Goal: Information Seeking & Learning: Stay updated

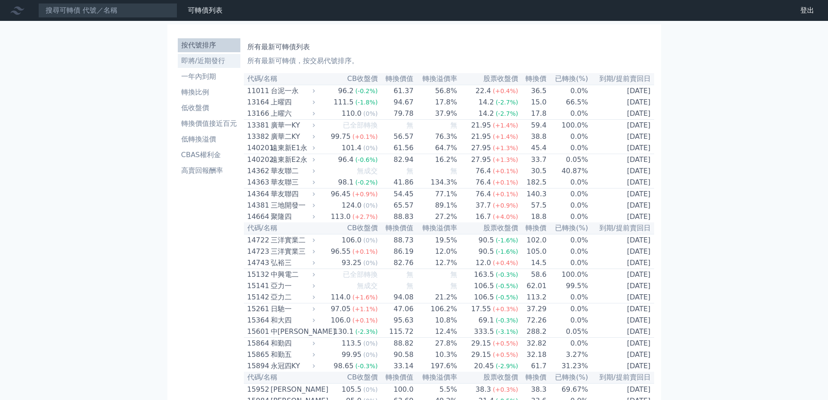
click at [219, 63] on li "即將/近期發行" at bounding box center [209, 61] width 63 height 10
click at [215, 60] on li "即將/近期發行" at bounding box center [209, 61] width 63 height 10
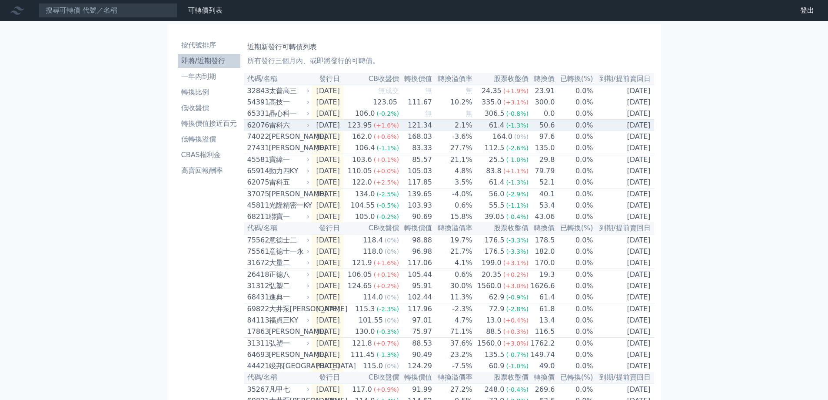
click at [433, 126] on td "121.34" at bounding box center [416, 126] width 33 height 12
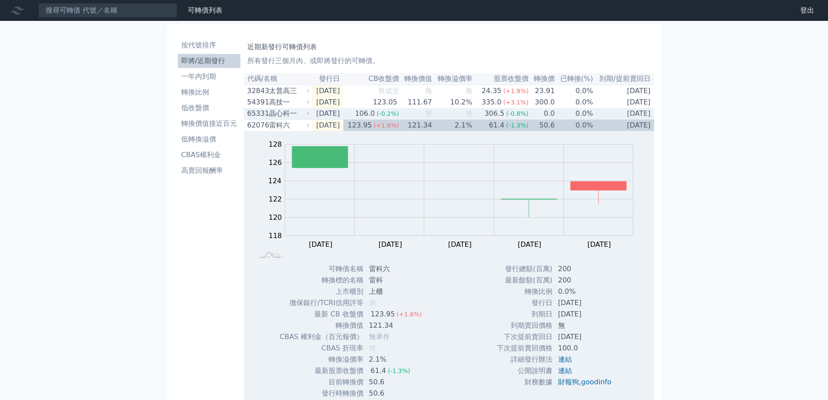
click at [323, 113] on td "[DATE]" at bounding box center [328, 114] width 32 height 12
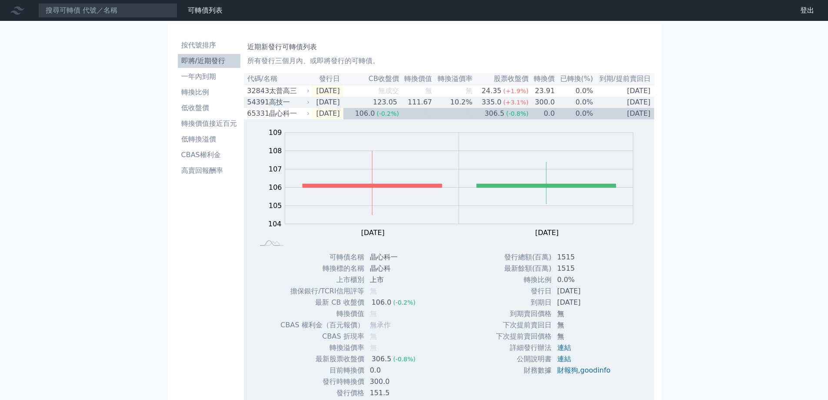
click at [337, 106] on td "[DATE]" at bounding box center [328, 102] width 32 height 11
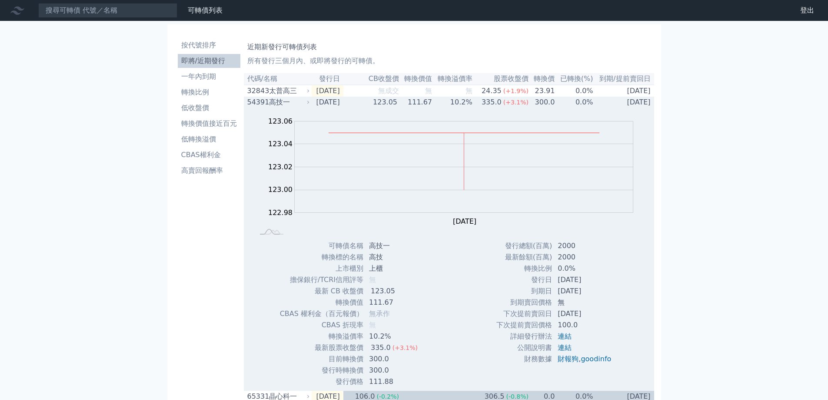
click at [337, 115] on div "Zoom Out 122.98 122.94 122.96 122.98 123.00 123.02 123.04 123.06 123.08 L Sep 0…" at bounding box center [449, 174] width 410 height 132
click at [337, 120] on rect at bounding box center [448, 176] width 383 height 122
click at [337, 121] on icon "Chart" at bounding box center [464, 121] width 339 height 0
click at [338, 125] on rect "Chart" at bounding box center [464, 166] width 339 height 91
click at [285, 113] on div "Zoom Out 122.98 122.94 122.96 122.98 123.00 123.02 123.04 123.06 123.08 L Sep 0…" at bounding box center [449, 174] width 410 height 132
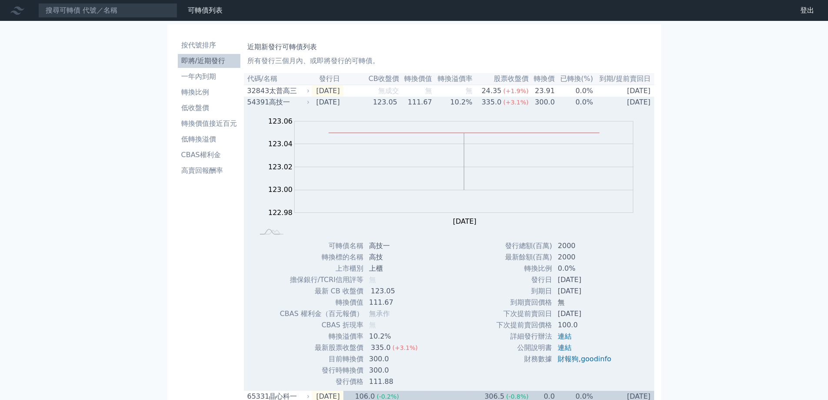
click at [285, 107] on div "高技一" at bounding box center [288, 102] width 39 height 10
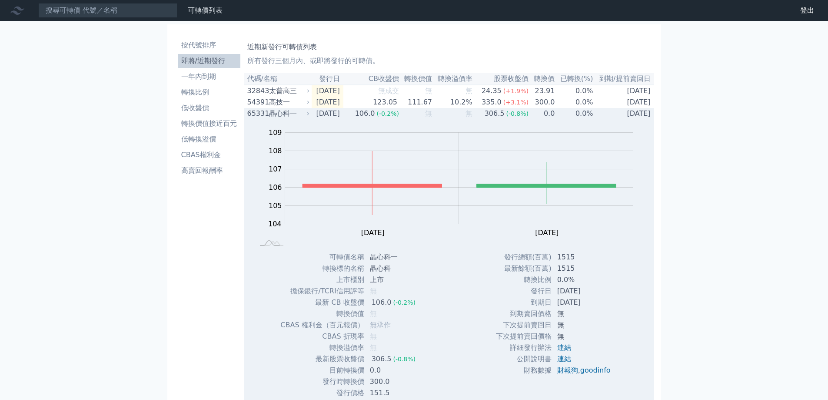
click at [285, 116] on div "晶心科一" at bounding box center [288, 113] width 39 height 10
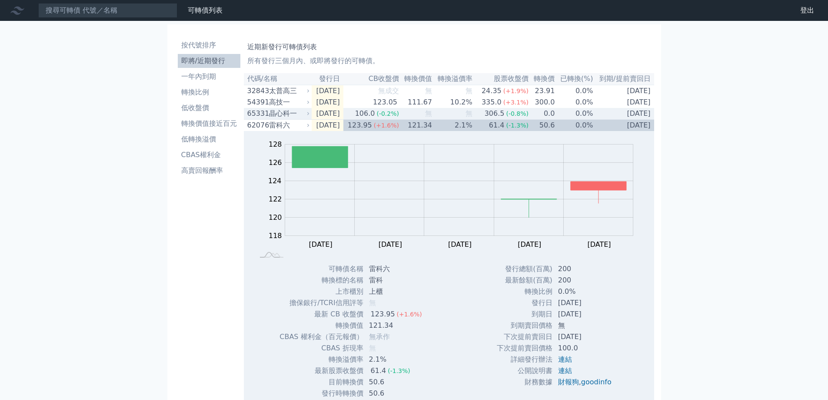
click at [286, 107] on div "高技一" at bounding box center [288, 102] width 39 height 10
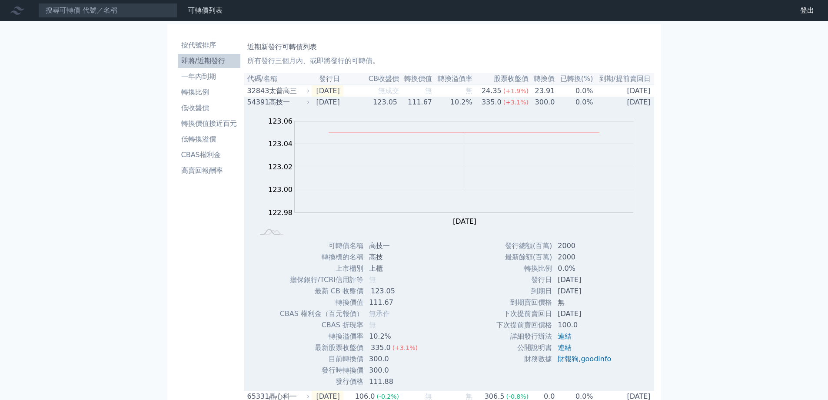
click at [288, 103] on div "高技一" at bounding box center [288, 102] width 39 height 10
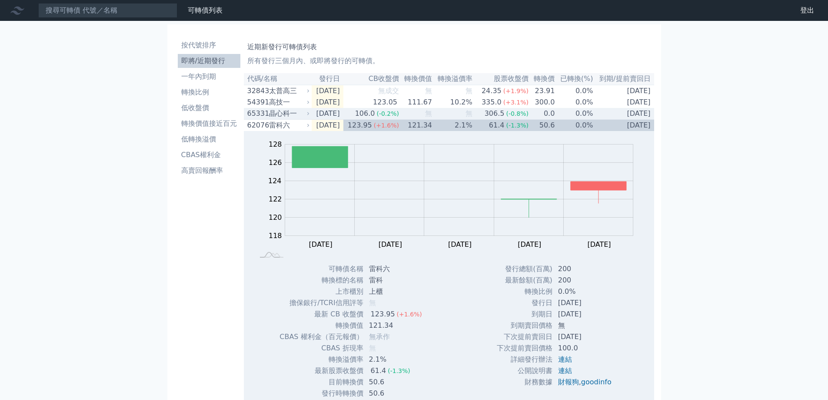
click at [289, 116] on div "晶心科一" at bounding box center [288, 113] width 39 height 10
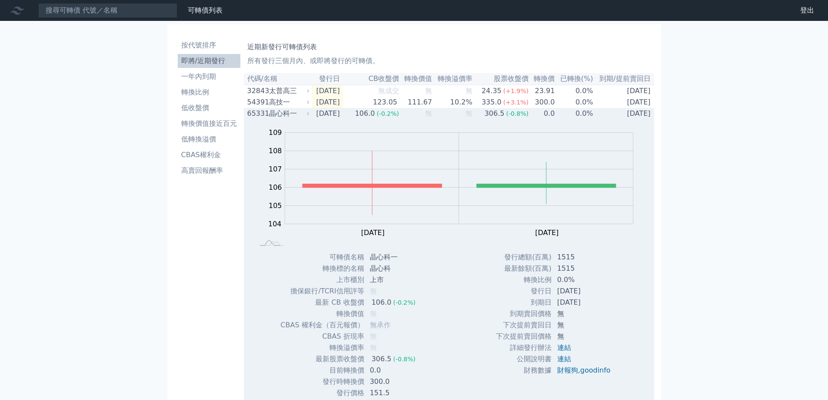
click at [289, 116] on div "晶心科一" at bounding box center [288, 113] width 39 height 10
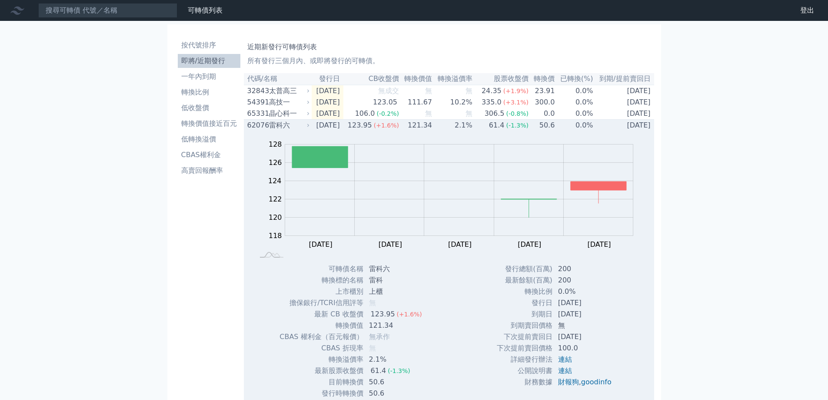
click at [287, 130] on div "雷科六" at bounding box center [288, 125] width 39 height 10
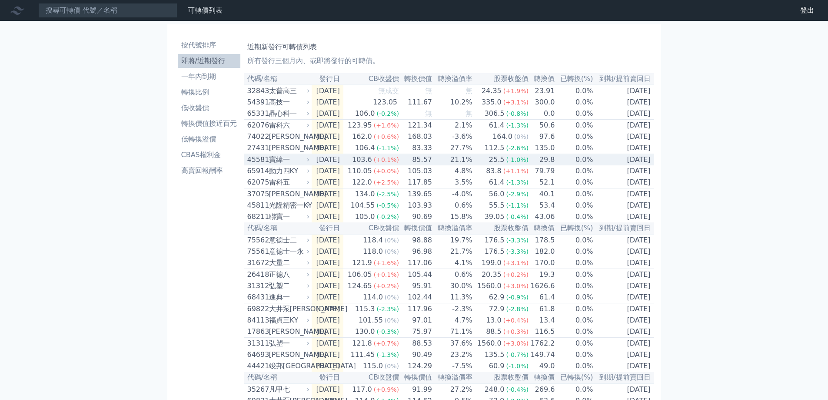
click at [285, 165] on div "寶緯一" at bounding box center [288, 159] width 39 height 10
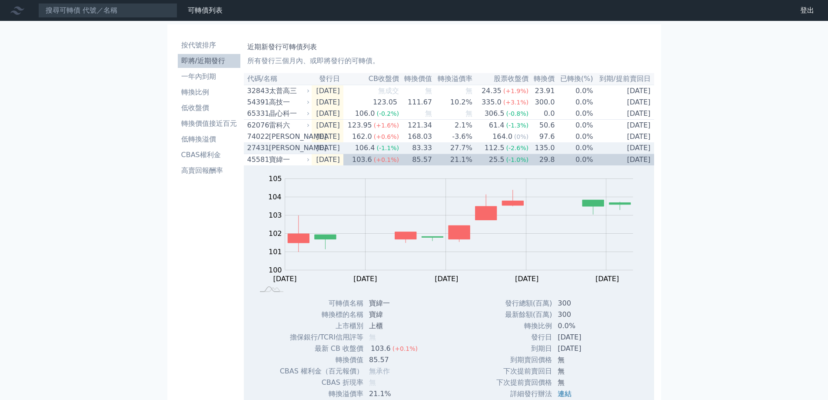
click at [278, 152] on div "[PERSON_NAME]" at bounding box center [288, 148] width 39 height 10
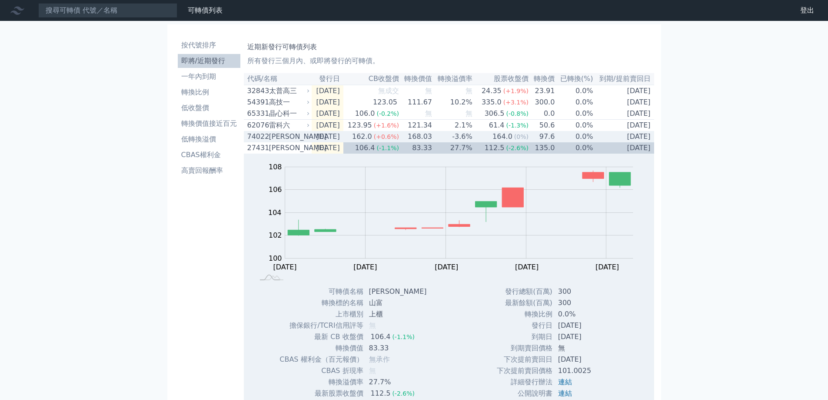
click at [288, 142] on div "[PERSON_NAME]" at bounding box center [288, 136] width 39 height 10
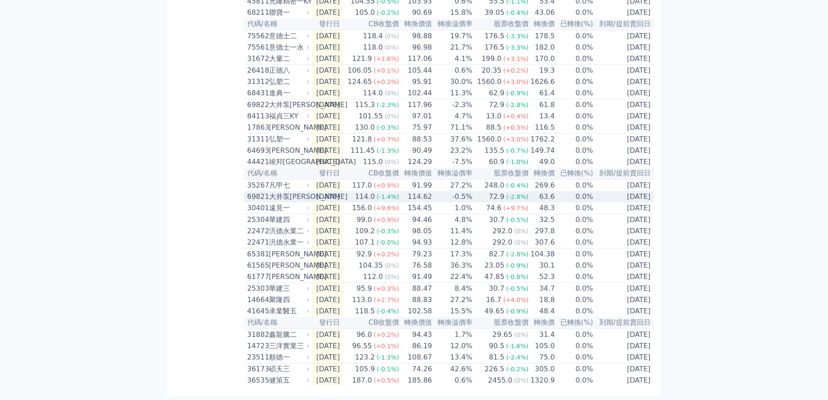
scroll to position [1091, 0]
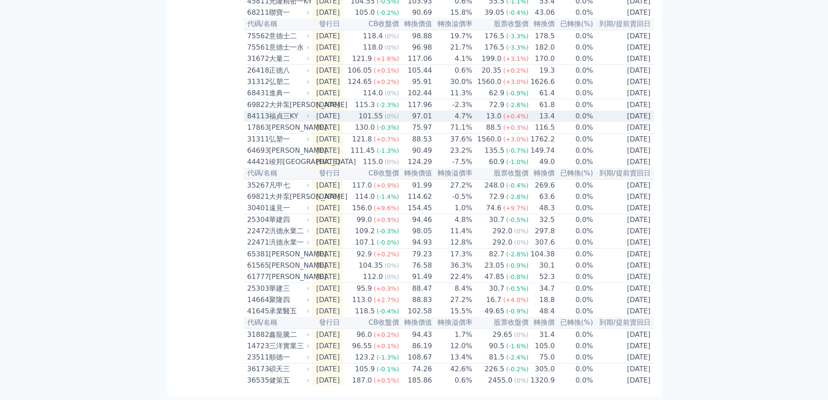
click at [289, 100] on div "大井泵[PERSON_NAME]" at bounding box center [288, 105] width 39 height 10
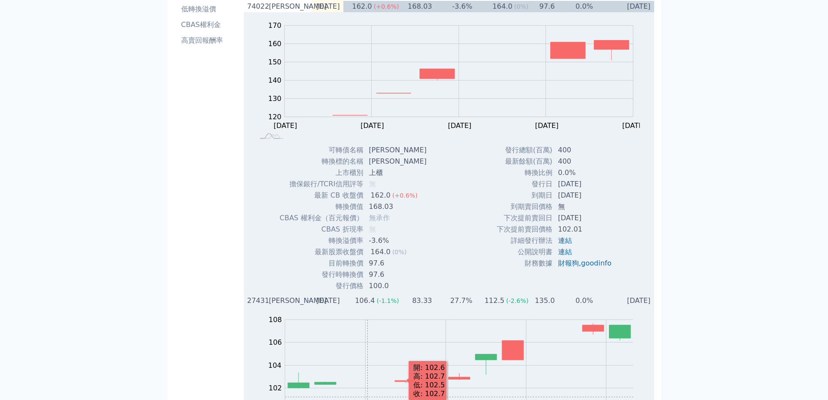
scroll to position [0, 0]
